Goal: Task Accomplishment & Management: Manage account settings

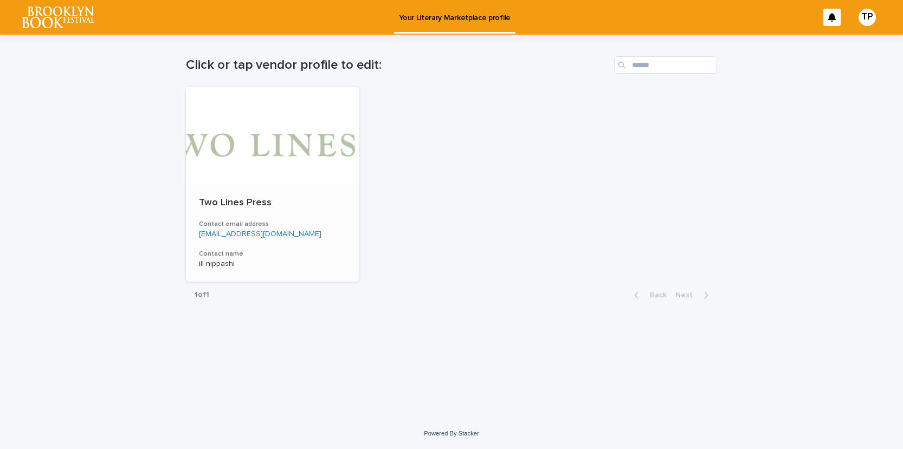
click at [286, 219] on div "Two Lines Press Contact email address [EMAIL_ADDRESS][DOMAIN_NAME] Contact name…" at bounding box center [272, 233] width 173 height 98
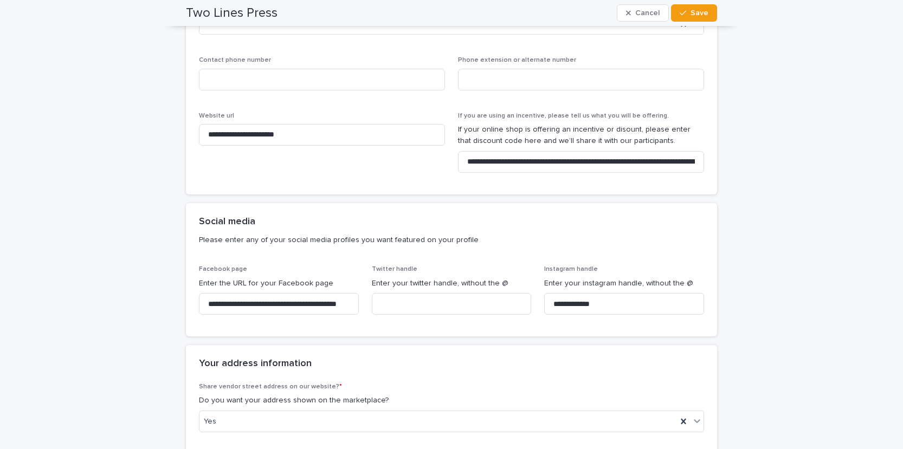
scroll to position [695, 0]
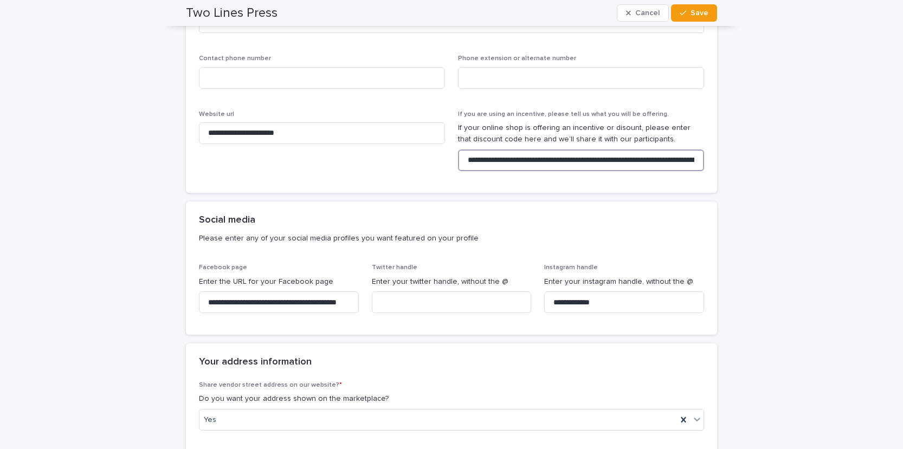
click at [593, 165] on input "**********" at bounding box center [581, 161] width 246 height 22
click at [623, 161] on input "**********" at bounding box center [581, 161] width 246 height 22
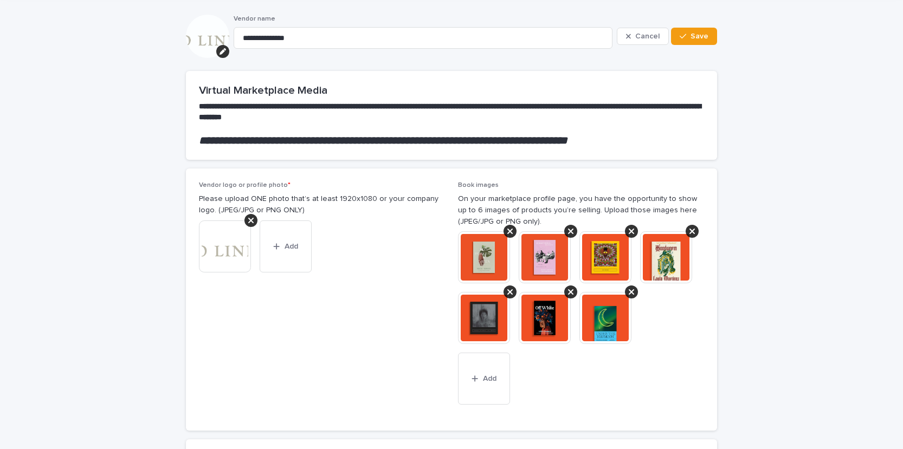
scroll to position [0, 0]
click at [571, 233] on icon at bounding box center [570, 231] width 5 height 9
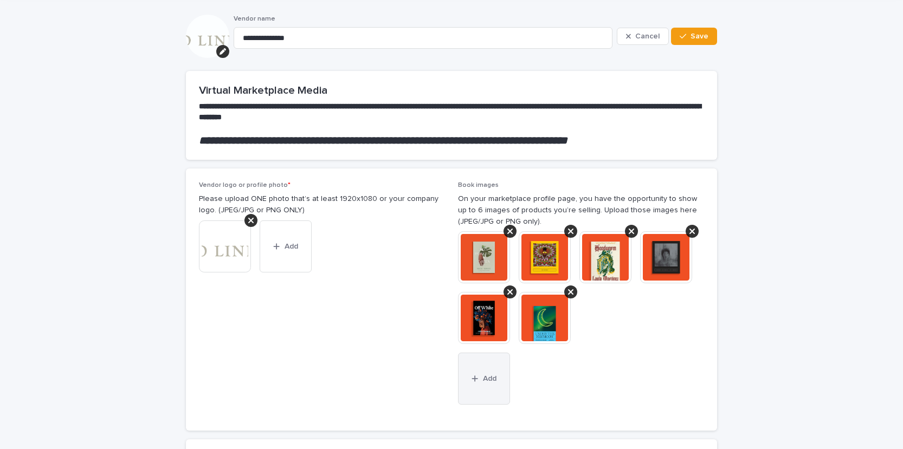
click at [476, 377] on icon "button" at bounding box center [475, 379] width 7 height 8
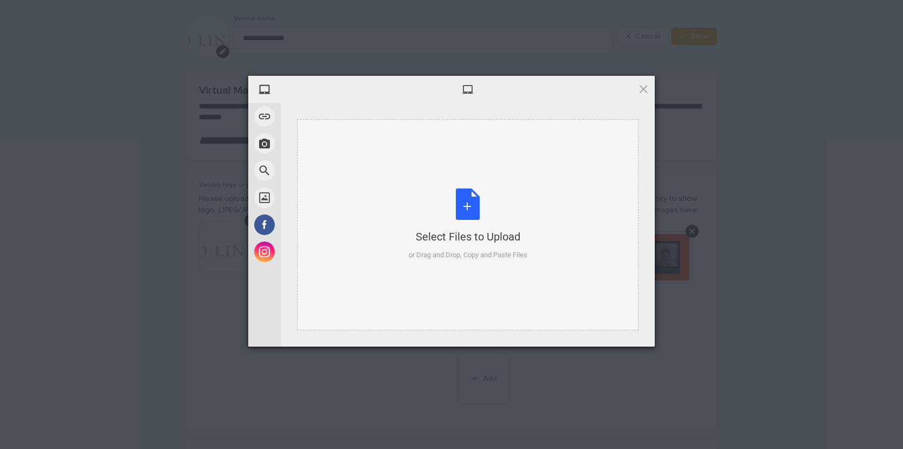
click at [473, 205] on div "Select Files to Upload or Drag and Drop, Copy and Paste Files" at bounding box center [468, 225] width 119 height 72
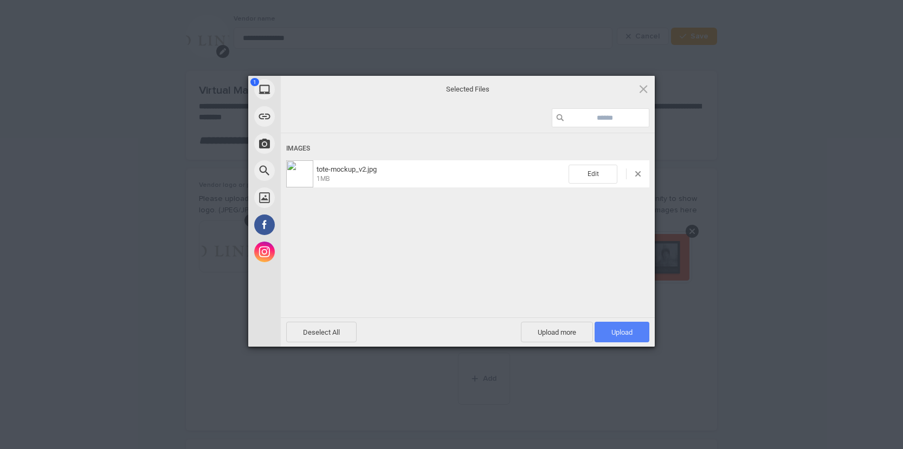
click at [645, 327] on span "Upload 1" at bounding box center [622, 332] width 55 height 21
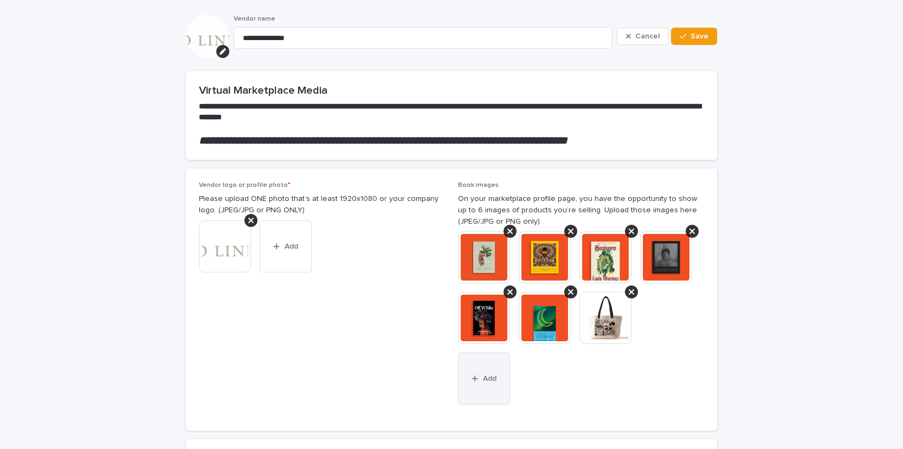
click at [490, 378] on span "Add" at bounding box center [490, 379] width 14 height 8
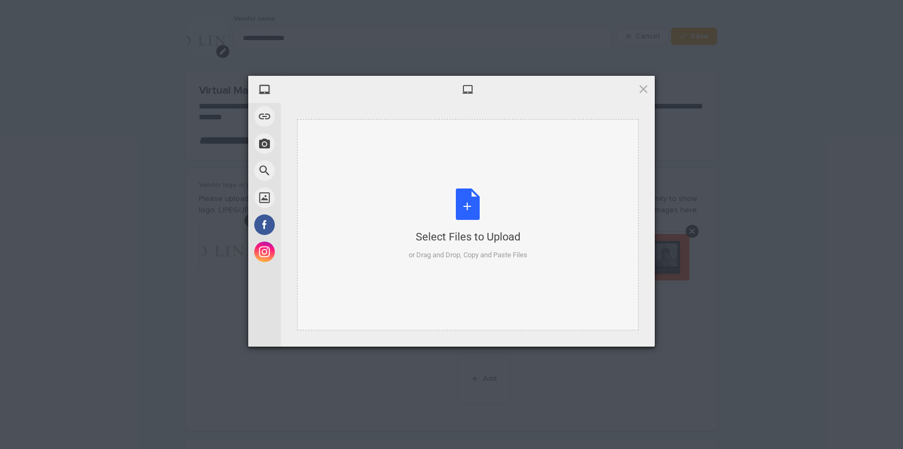
click at [471, 206] on div "Select Files to Upload or Drag and Drop, Copy and Paste Files" at bounding box center [468, 225] width 119 height 72
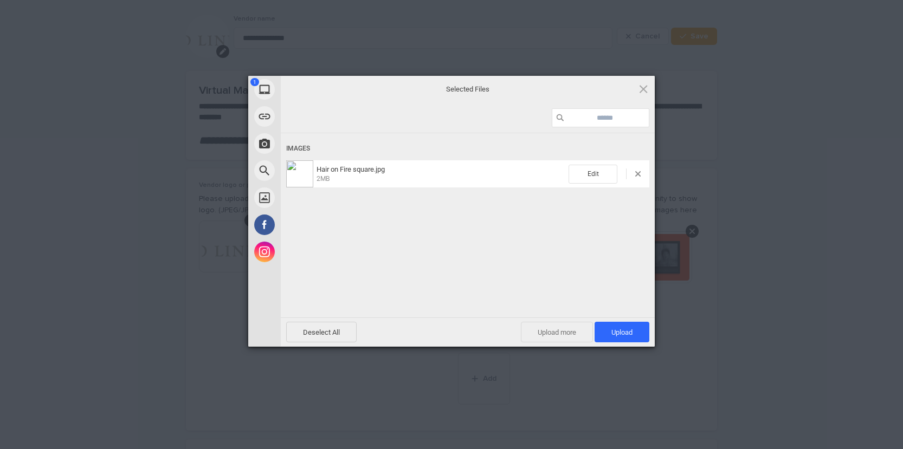
click at [554, 338] on span "Upload more" at bounding box center [557, 332] width 72 height 21
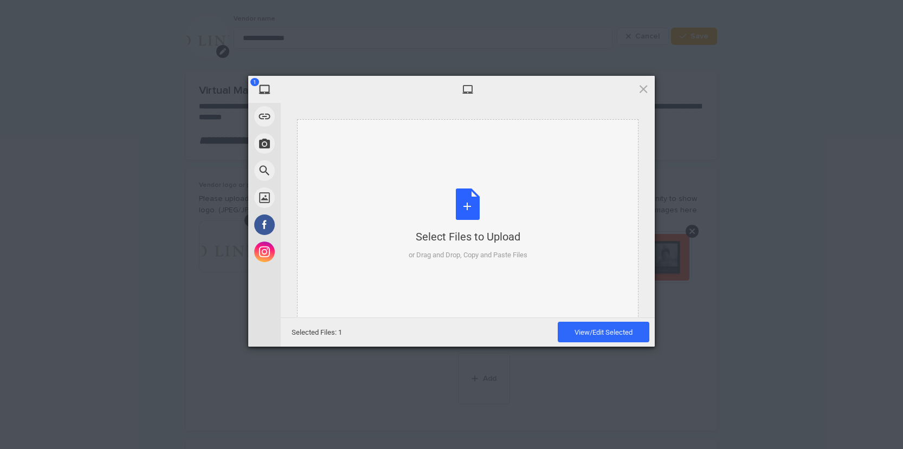
click at [473, 236] on div "Select Files to Upload" at bounding box center [468, 236] width 119 height 15
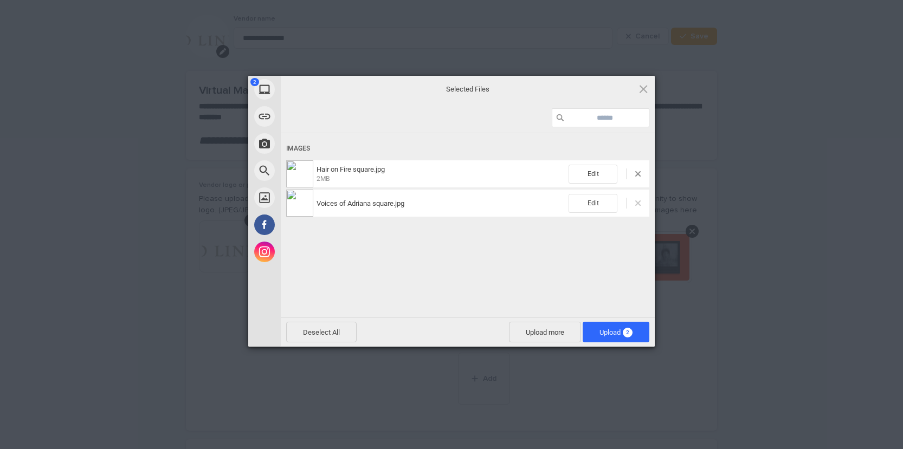
click at [639, 204] on span at bounding box center [637, 203] width 5 height 5
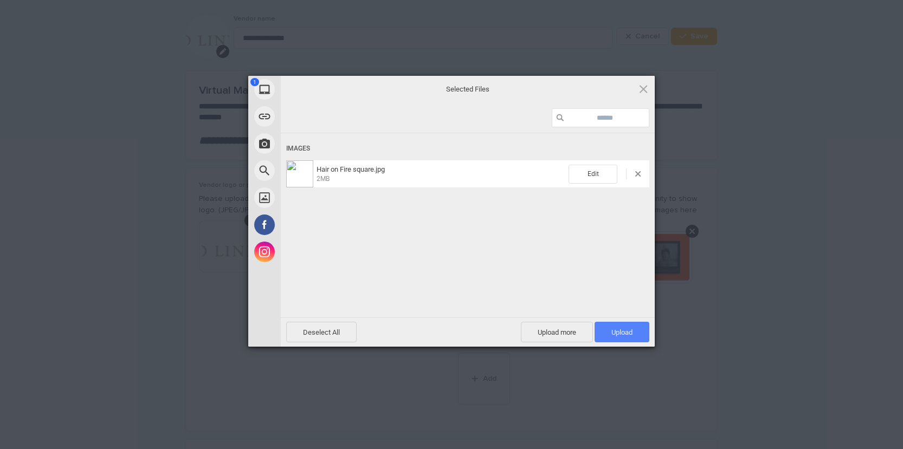
click at [627, 336] on span "Upload 1" at bounding box center [621, 332] width 21 height 8
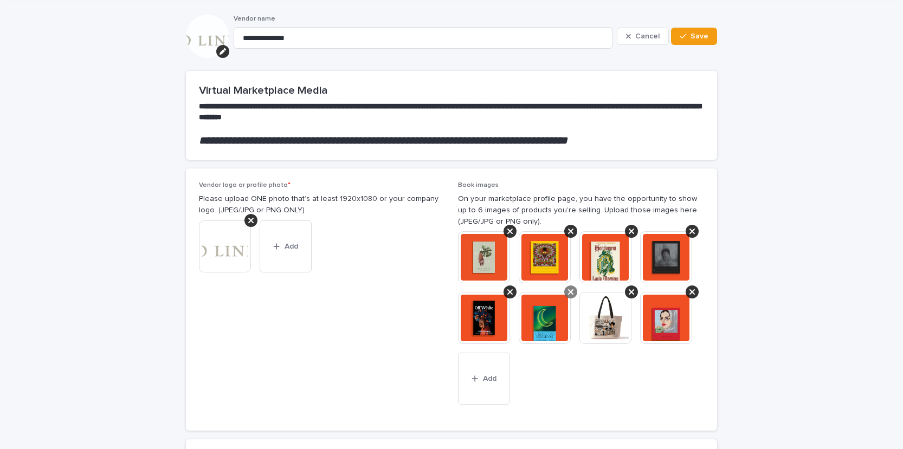
click at [569, 294] on icon at bounding box center [570, 291] width 5 height 5
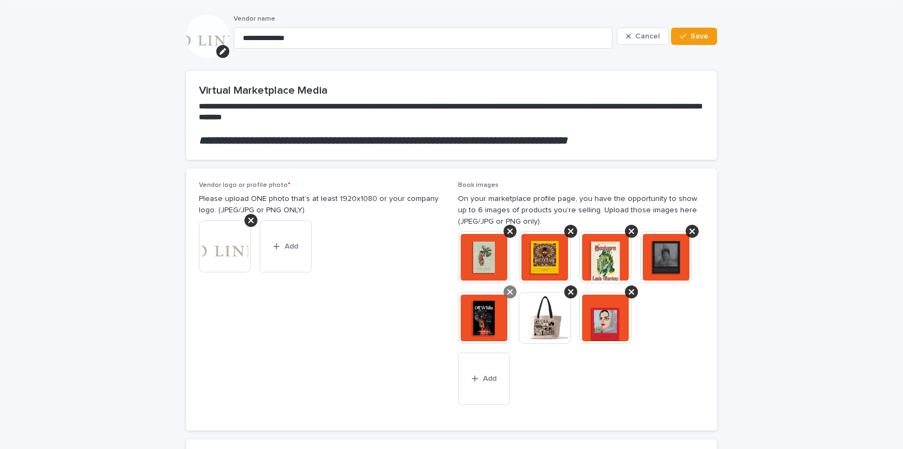
click at [509, 293] on icon at bounding box center [509, 291] width 5 height 5
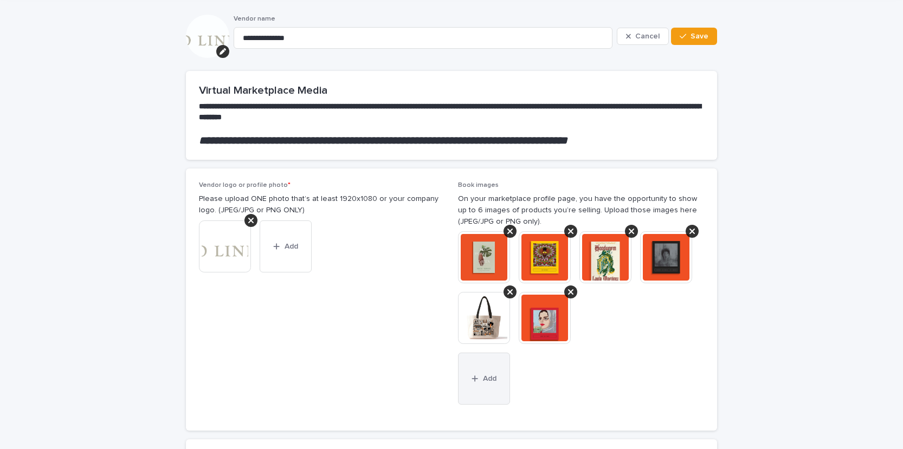
click at [488, 384] on button "Add" at bounding box center [484, 379] width 52 height 52
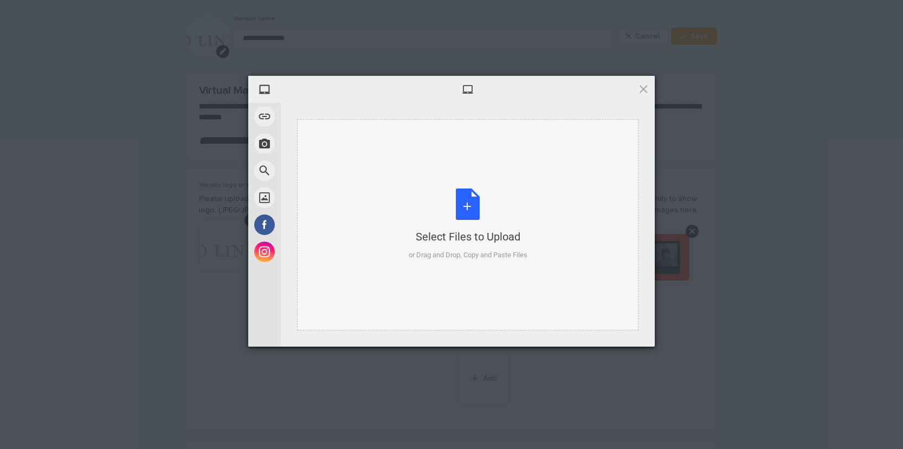
click at [472, 247] on div "Select Files to Upload or Drag and Drop, Copy and Paste Files" at bounding box center [468, 225] width 119 height 72
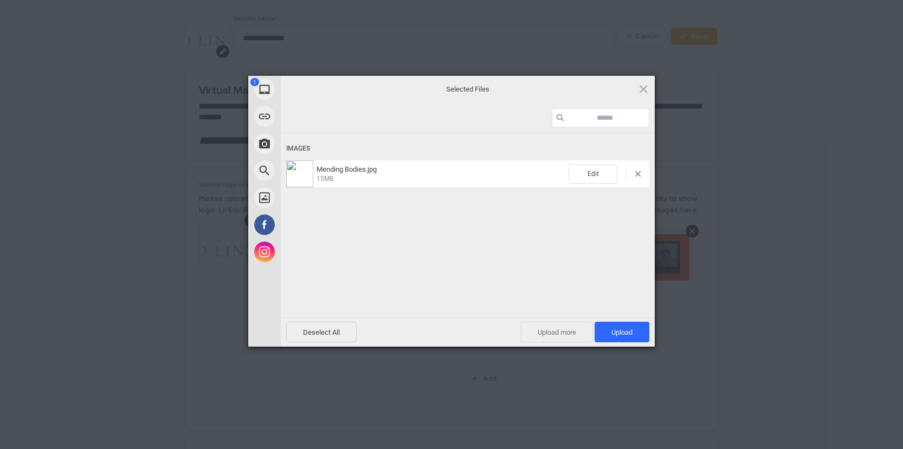
click at [557, 333] on span "Upload more" at bounding box center [557, 332] width 72 height 21
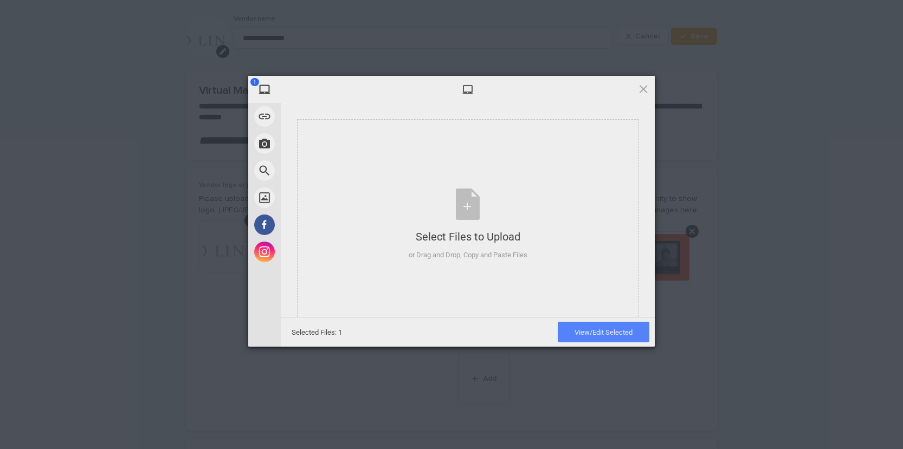
click at [585, 331] on span "View/Edit Selected" at bounding box center [604, 332] width 58 height 8
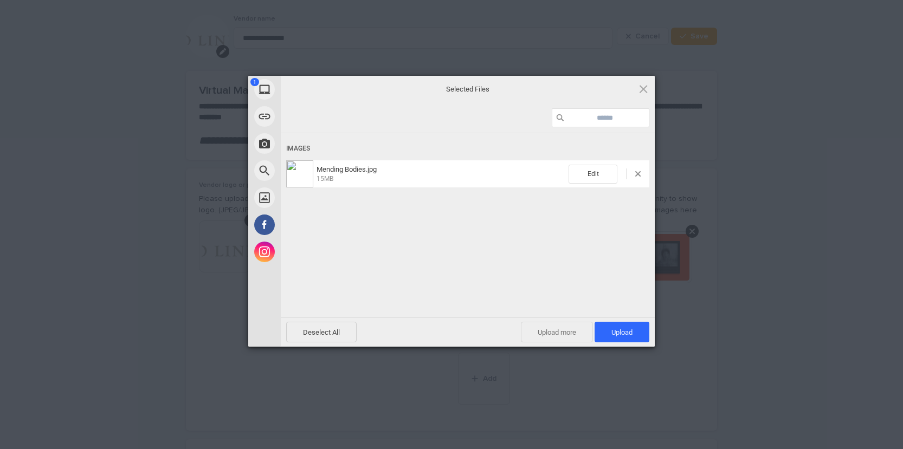
click at [575, 333] on span "Upload more" at bounding box center [557, 332] width 72 height 21
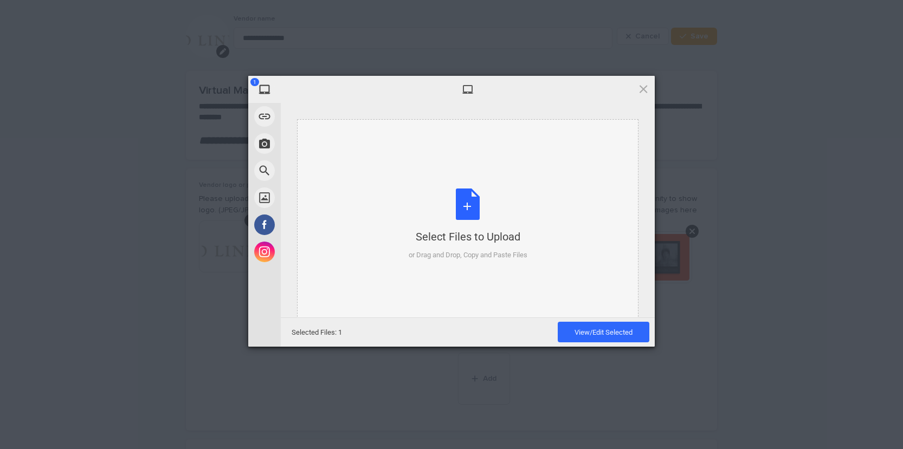
click at [448, 214] on div "Select Files to Upload or Drag and Drop, Copy and Paste Files" at bounding box center [468, 225] width 119 height 72
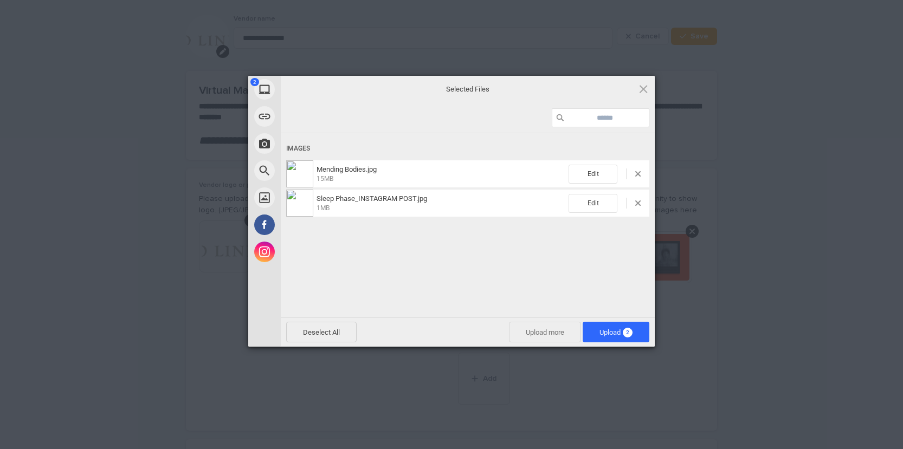
click at [544, 333] on span "Upload more" at bounding box center [545, 332] width 72 height 21
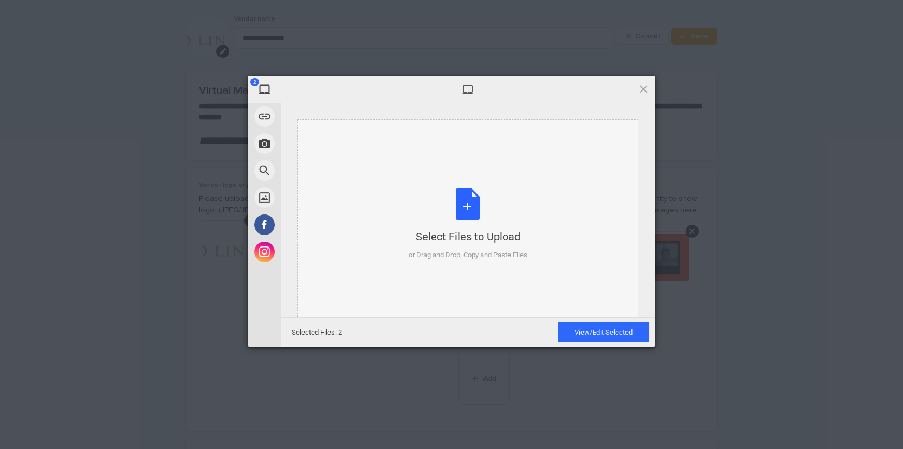
click at [483, 244] on div "Select Files to Upload" at bounding box center [468, 236] width 119 height 15
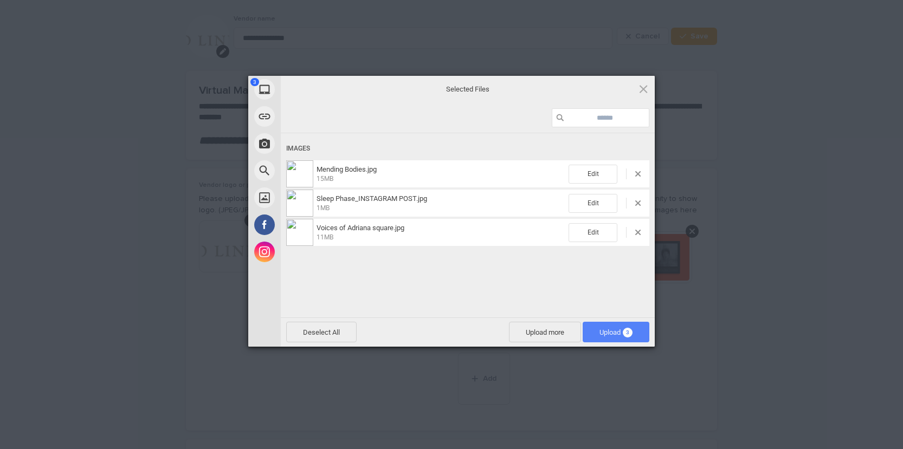
click at [618, 333] on span "Upload 3" at bounding box center [615, 332] width 33 height 8
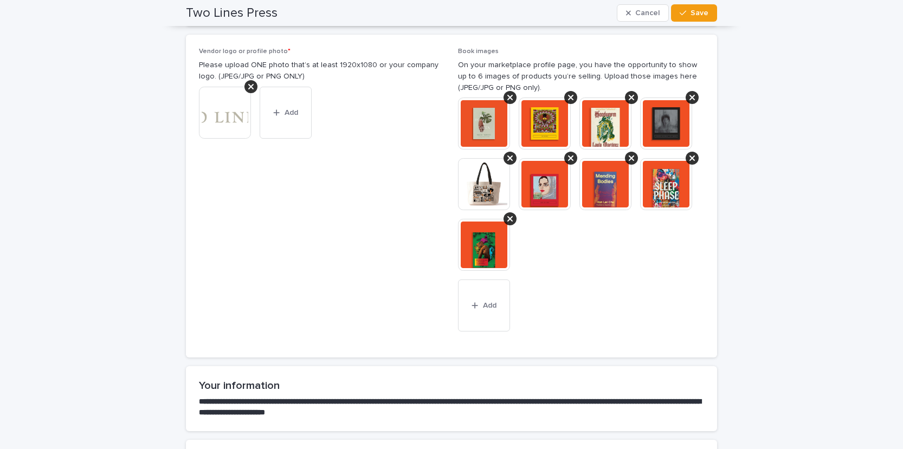
scroll to position [169, 0]
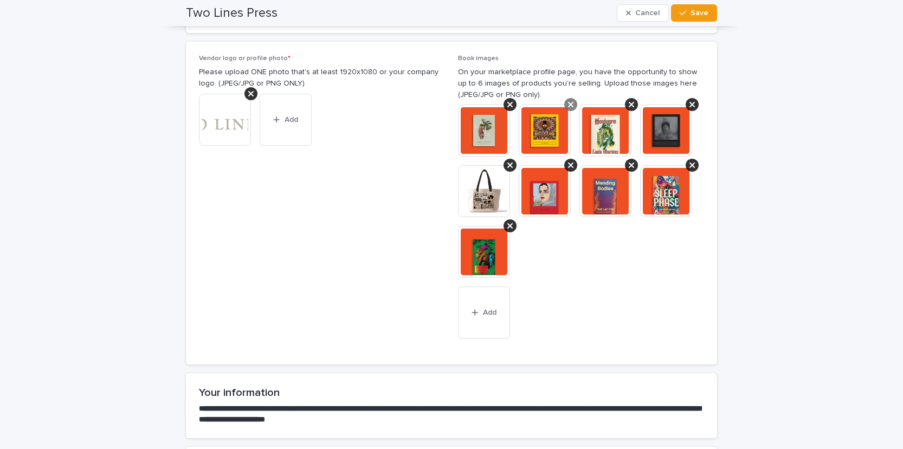
click at [570, 105] on icon at bounding box center [570, 104] width 5 height 5
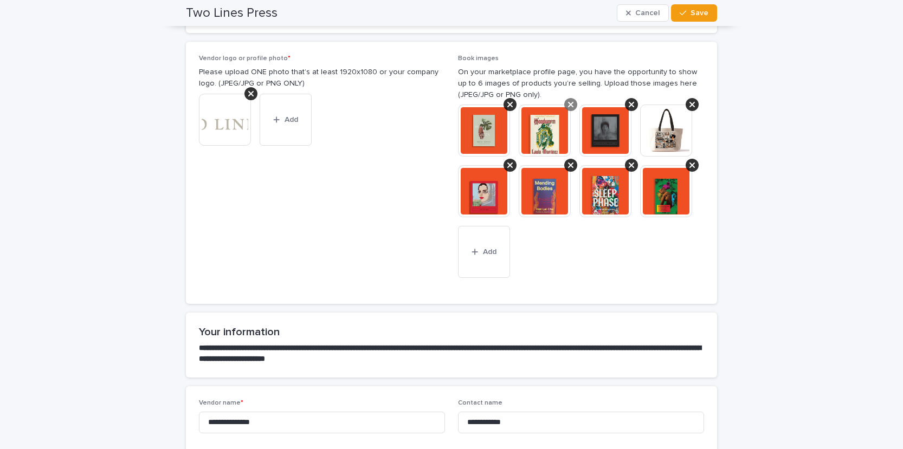
click at [571, 104] on icon at bounding box center [570, 104] width 5 height 5
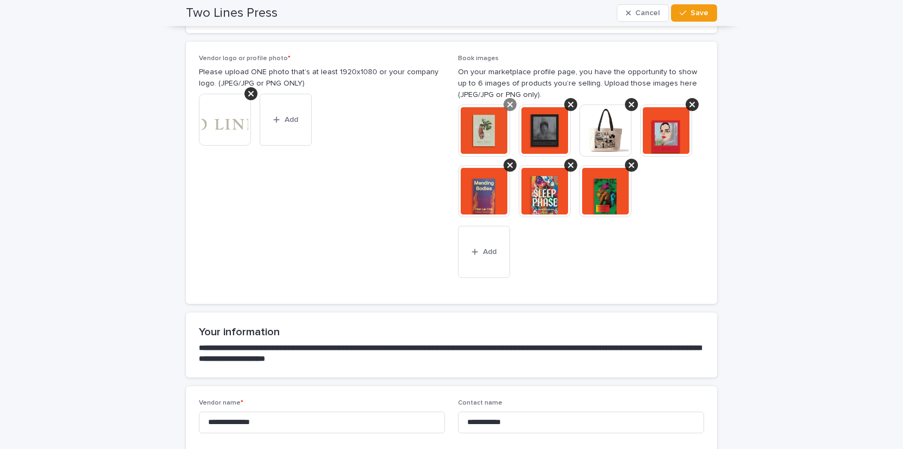
click at [505, 107] on div at bounding box center [510, 104] width 13 height 13
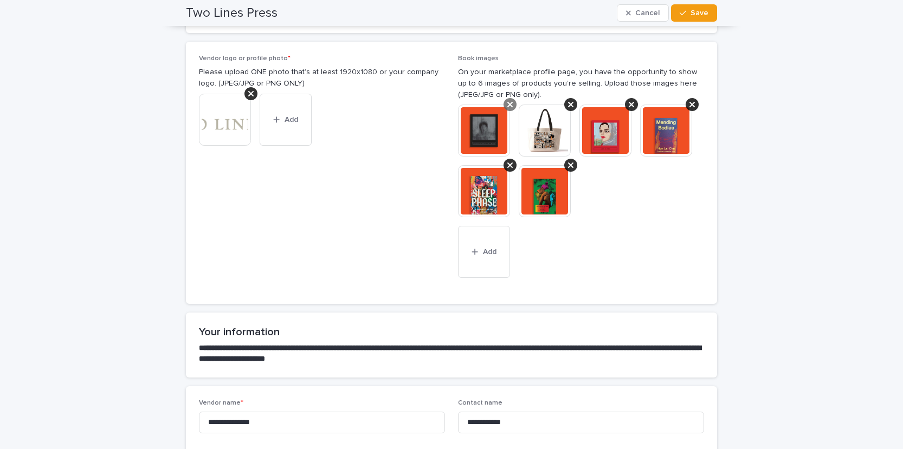
click at [507, 106] on icon at bounding box center [509, 104] width 5 height 9
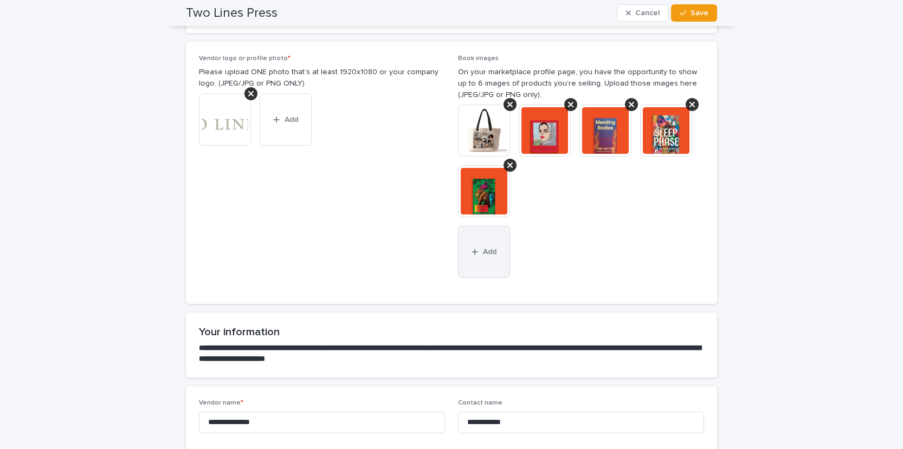
click at [490, 249] on span "Add" at bounding box center [490, 252] width 14 height 8
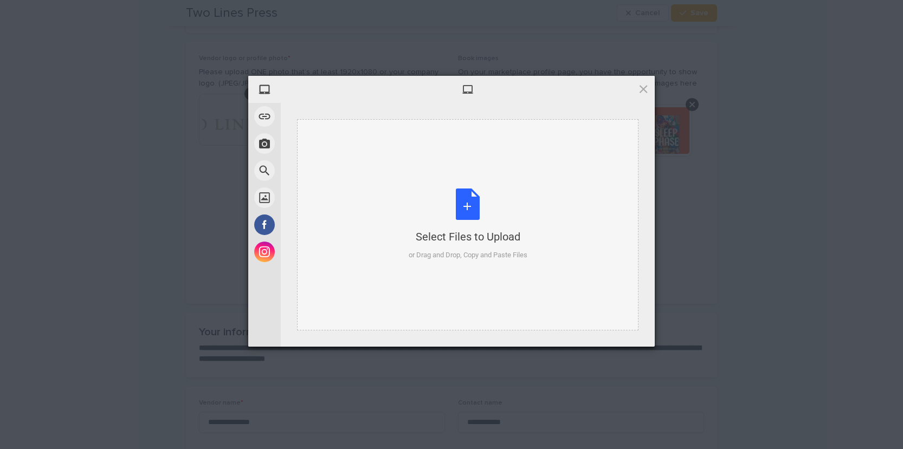
click at [485, 248] on div "Select Files to Upload or Drag and Drop, Copy and Paste Files" at bounding box center [468, 225] width 119 height 72
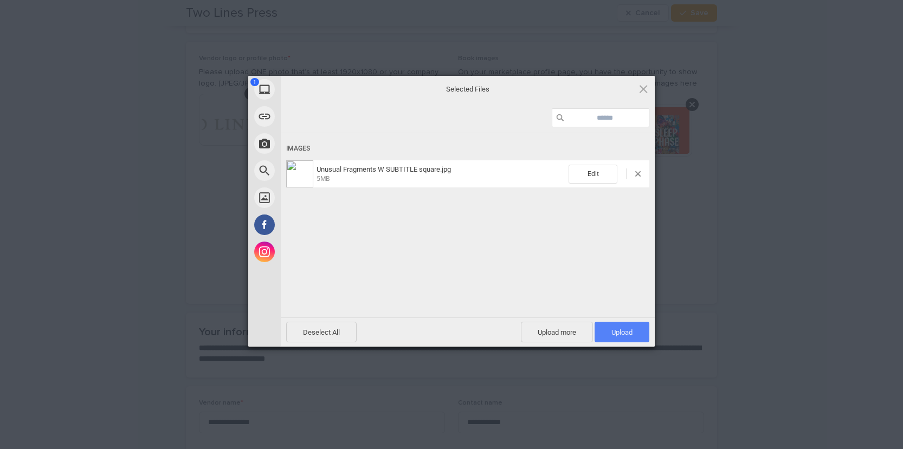
click at [618, 333] on span "Upload 1" at bounding box center [621, 332] width 21 height 8
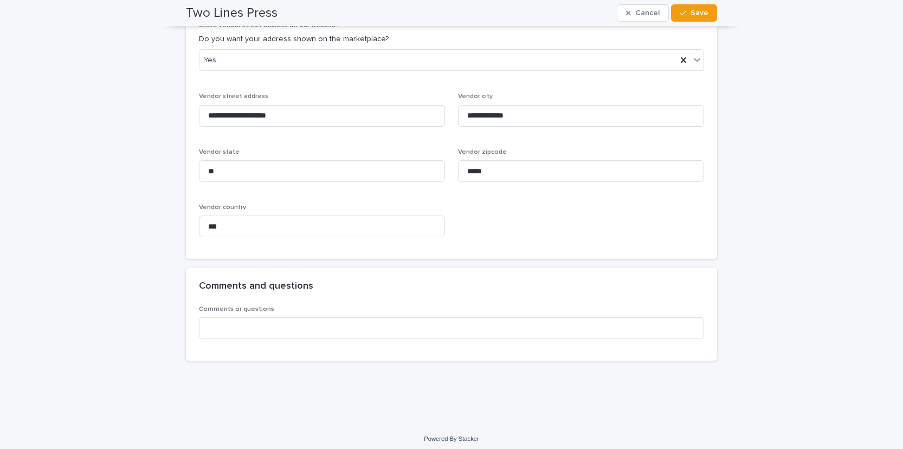
scroll to position [1061, 0]
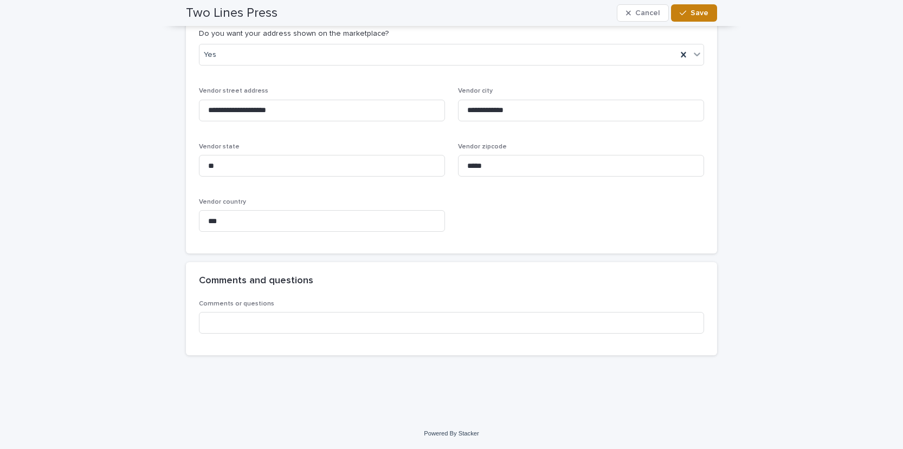
click at [704, 16] on span "Save" at bounding box center [699, 13] width 18 height 8
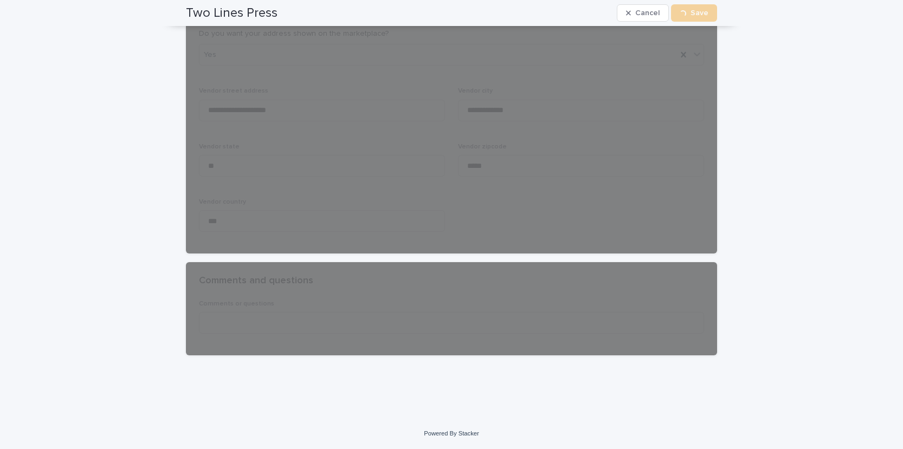
scroll to position [776, 0]
